Goal: Navigation & Orientation: Find specific page/section

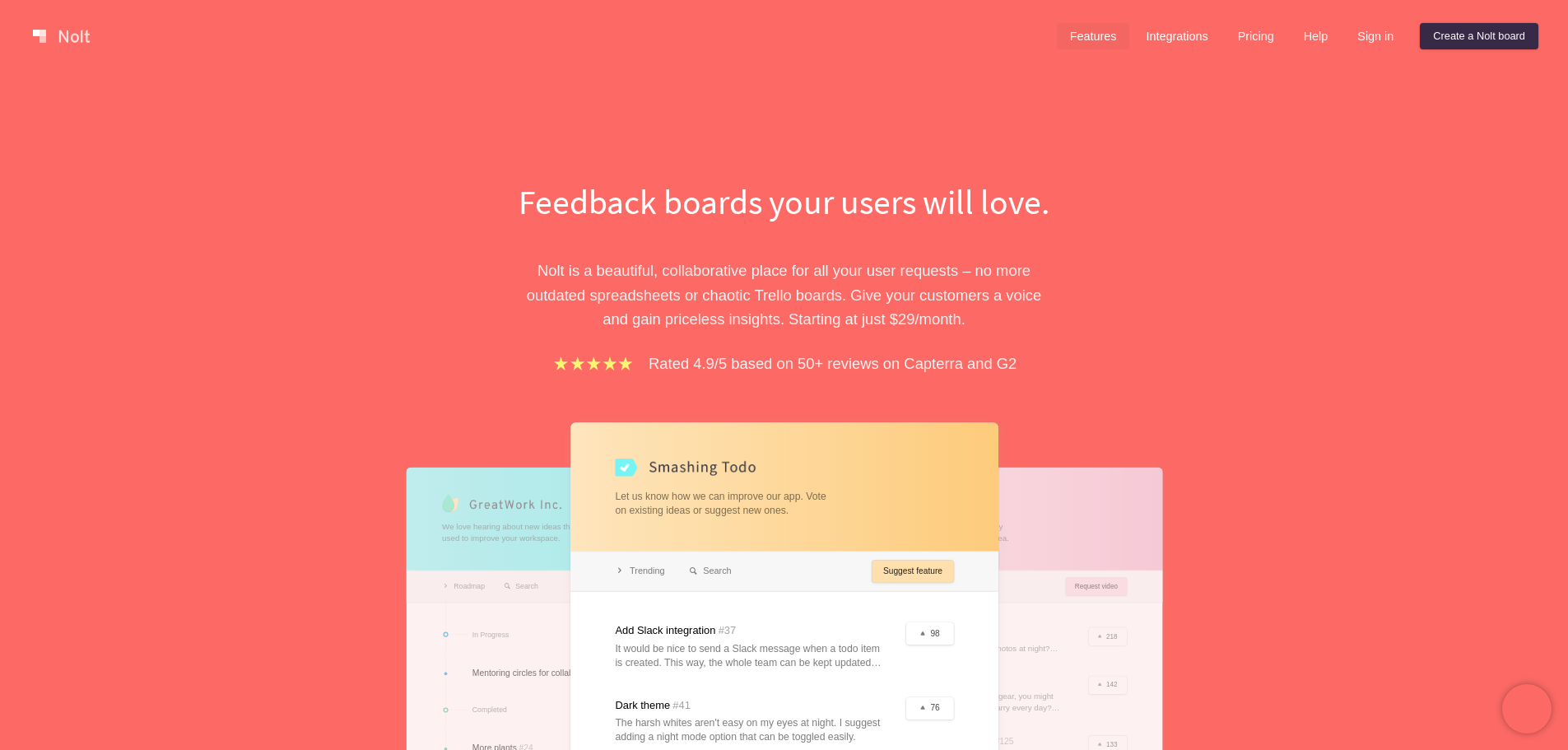
click at [1086, 30] on link "Features" at bounding box center [1093, 36] width 73 height 26
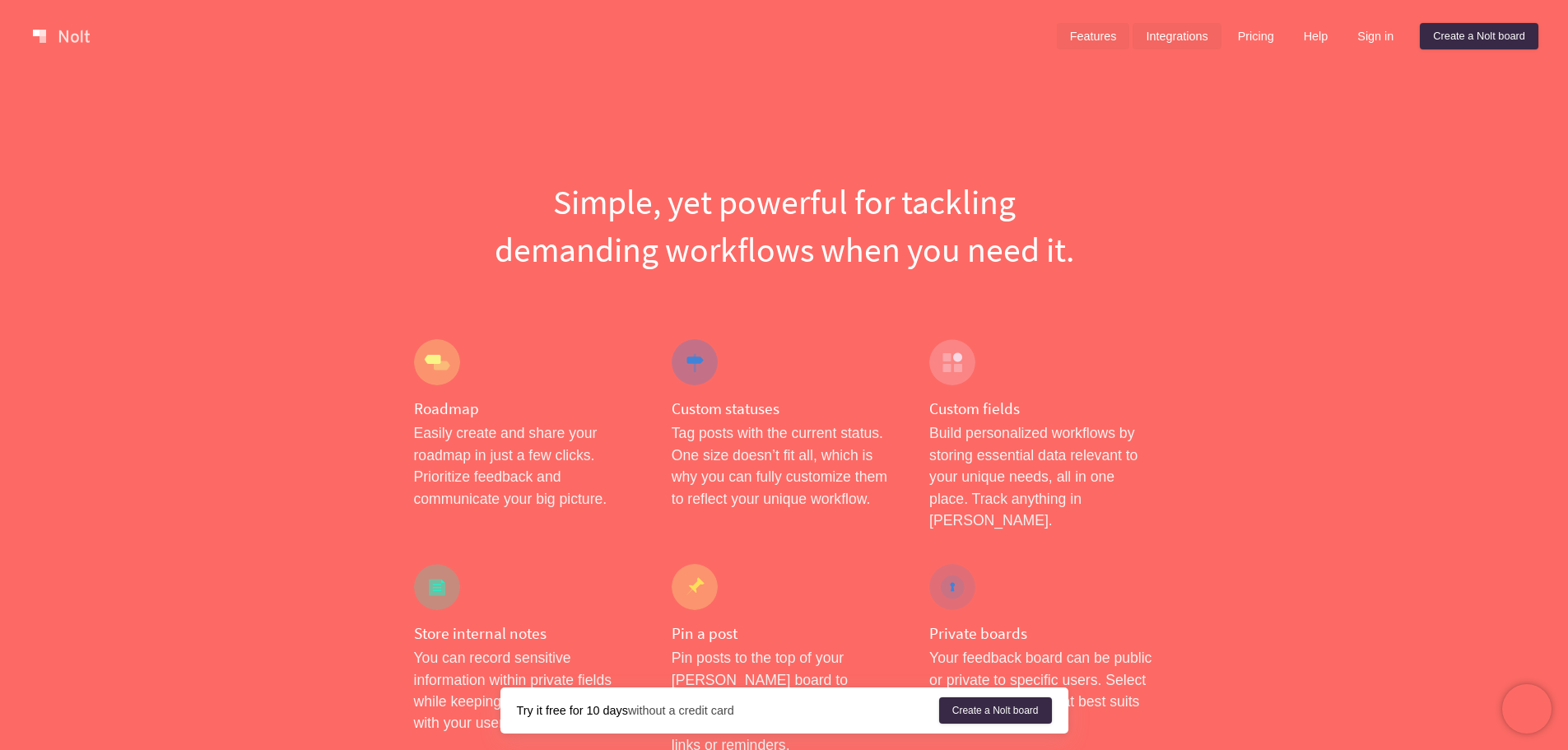
click at [1189, 35] on link "Integrations" at bounding box center [1176, 36] width 88 height 26
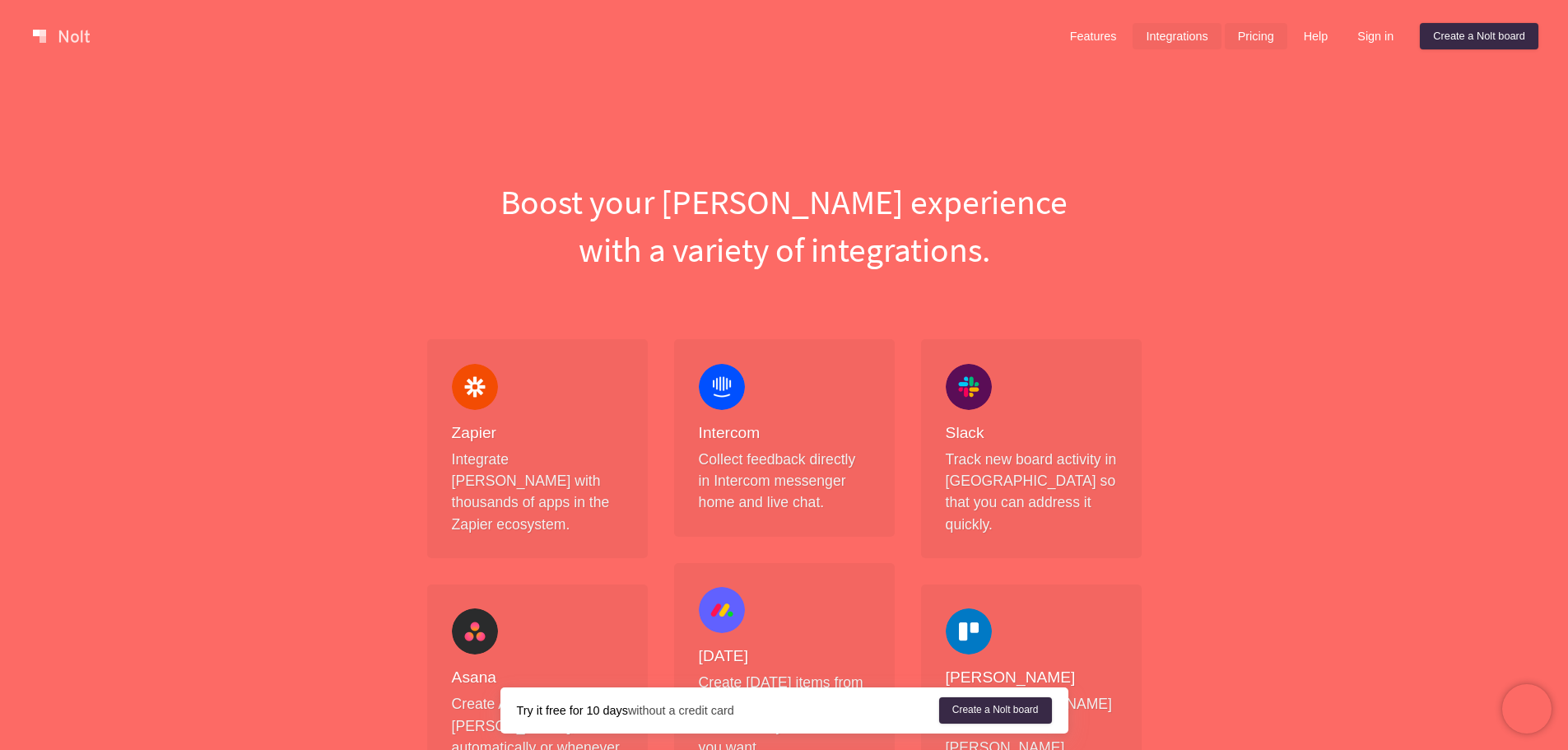
click at [1249, 35] on link "Pricing" at bounding box center [1256, 36] width 63 height 26
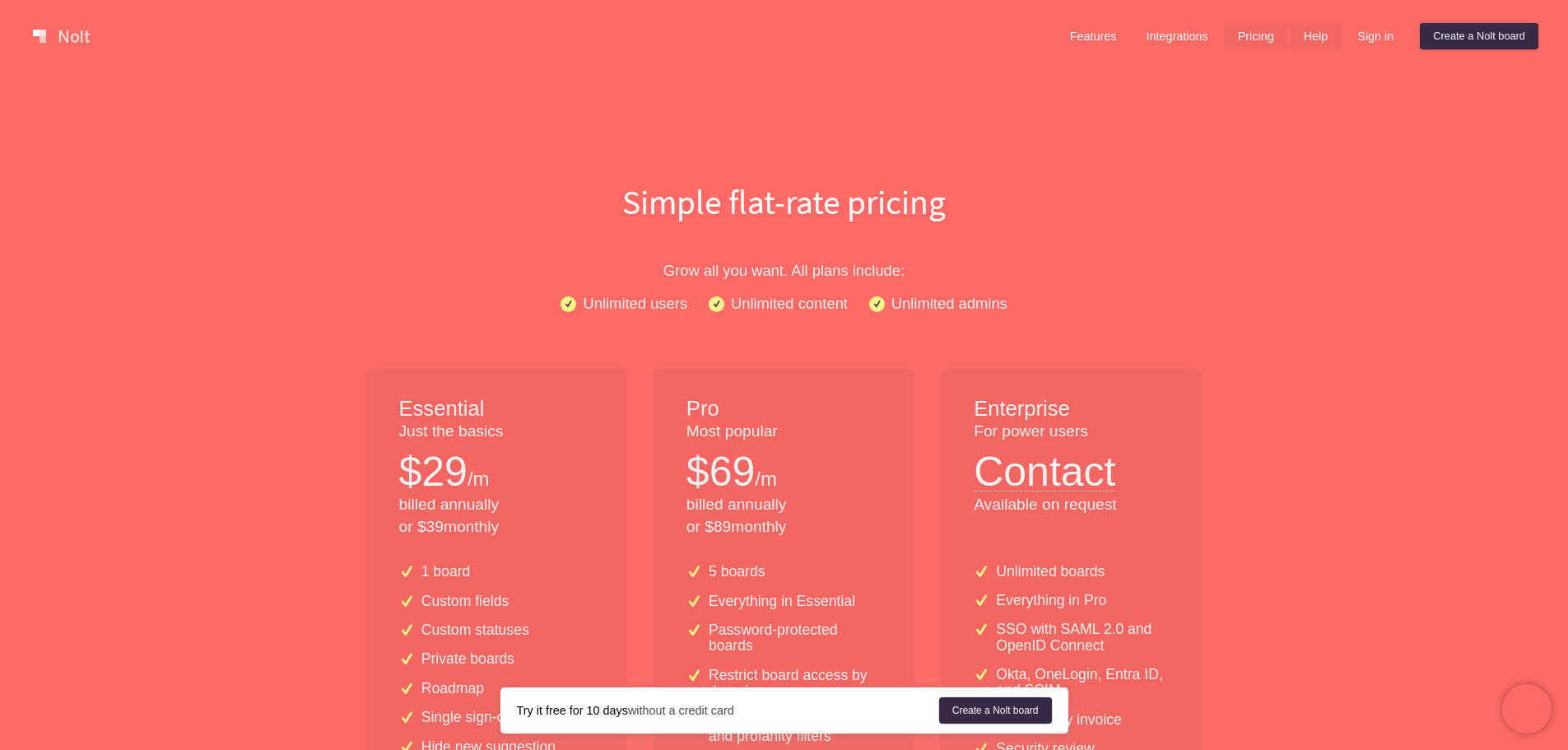
click at [1312, 35] on link "Help" at bounding box center [1317, 36] width 51 height 26
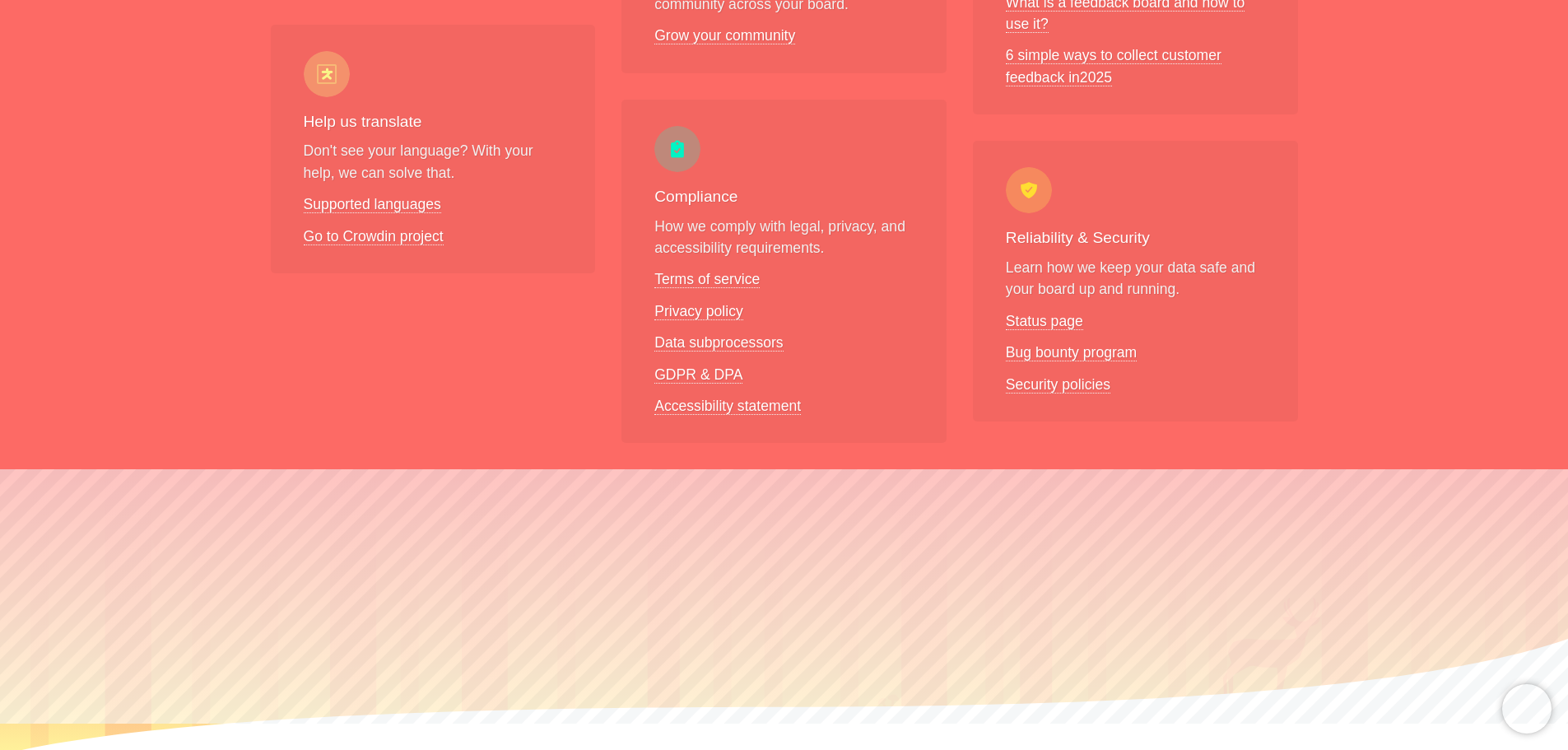
scroll to position [1290, 0]
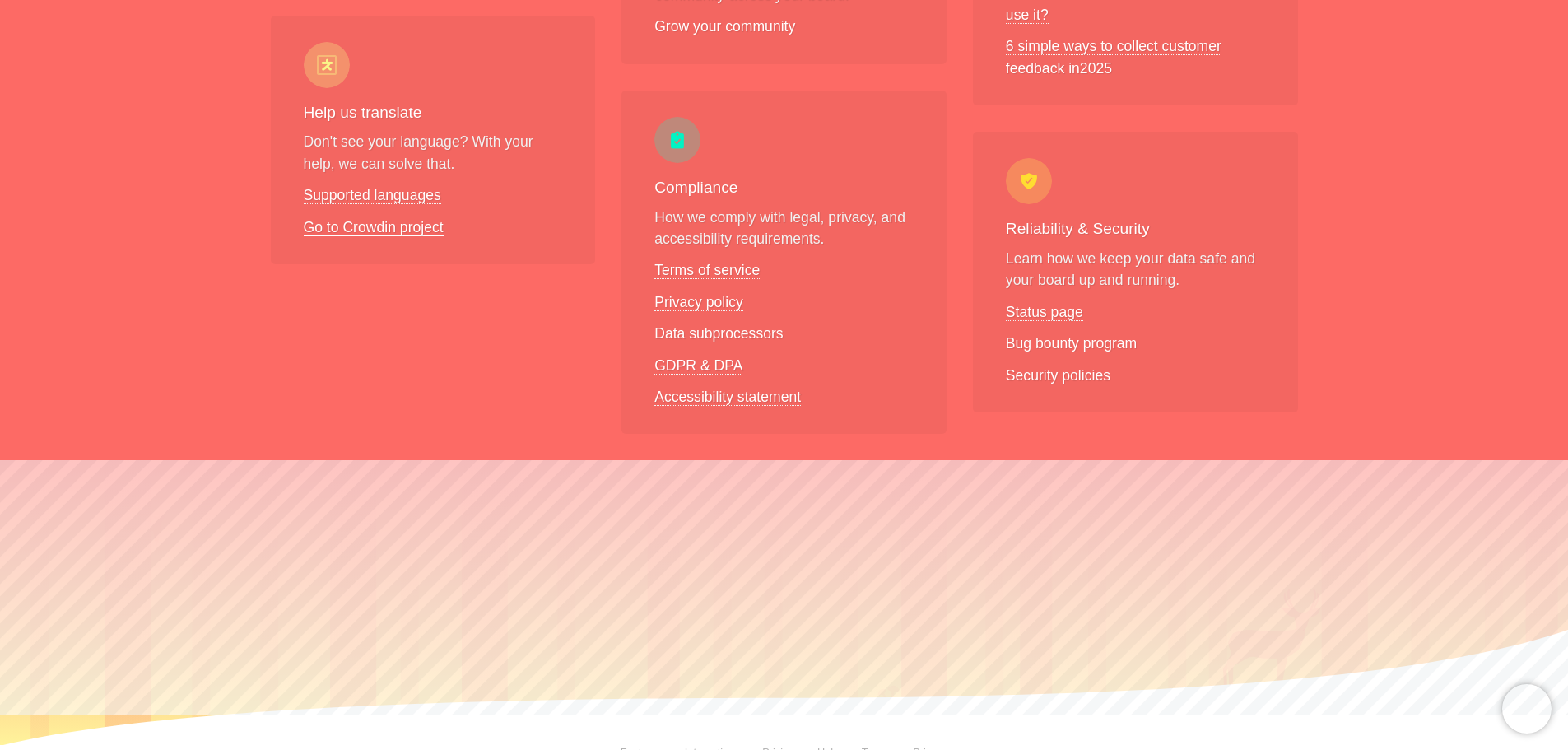
click at [382, 219] on link "Go to Crowdin project" at bounding box center [373, 228] width 140 height 18
